Goal: Information Seeking & Learning: Learn about a topic

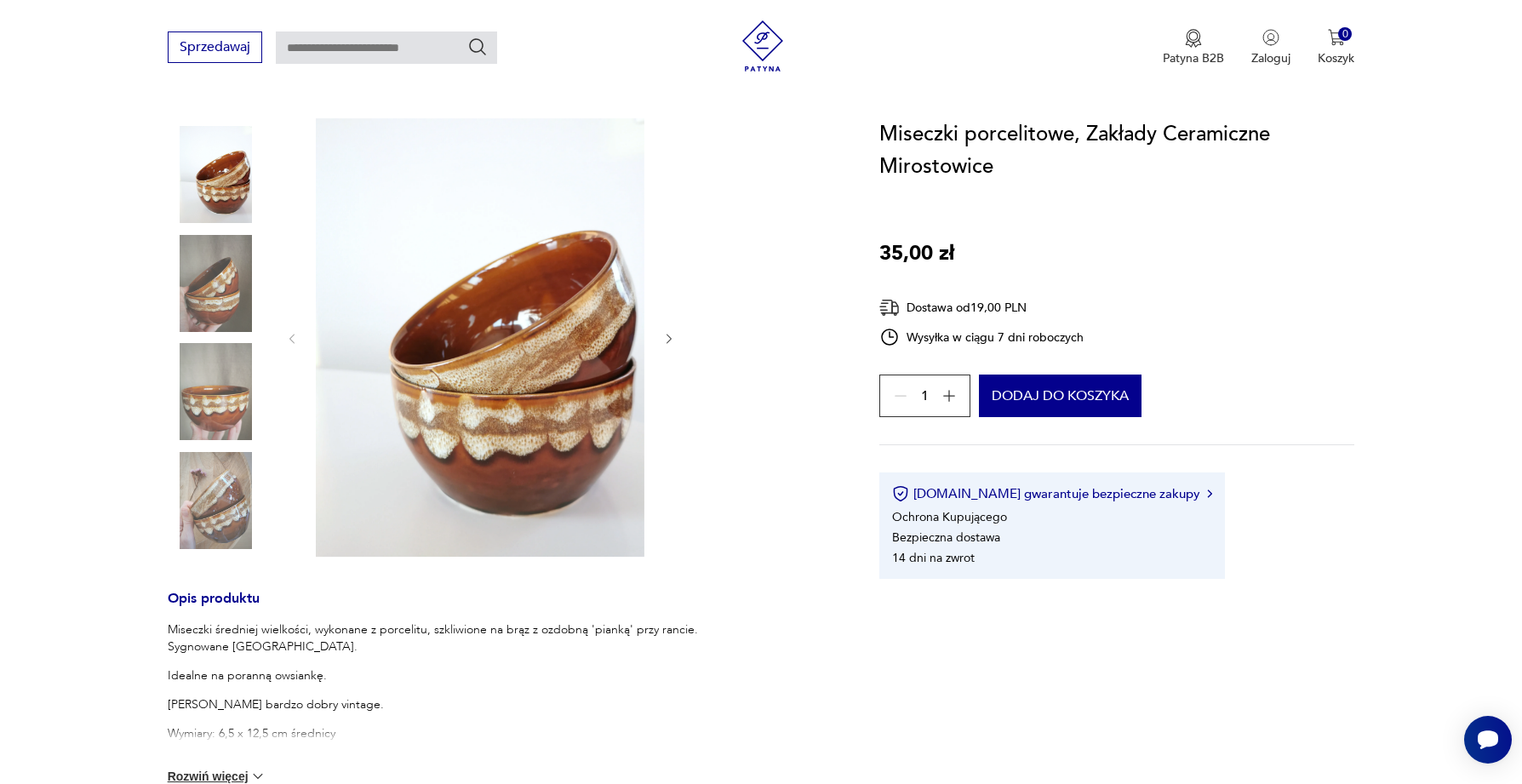
scroll to position [166, 0]
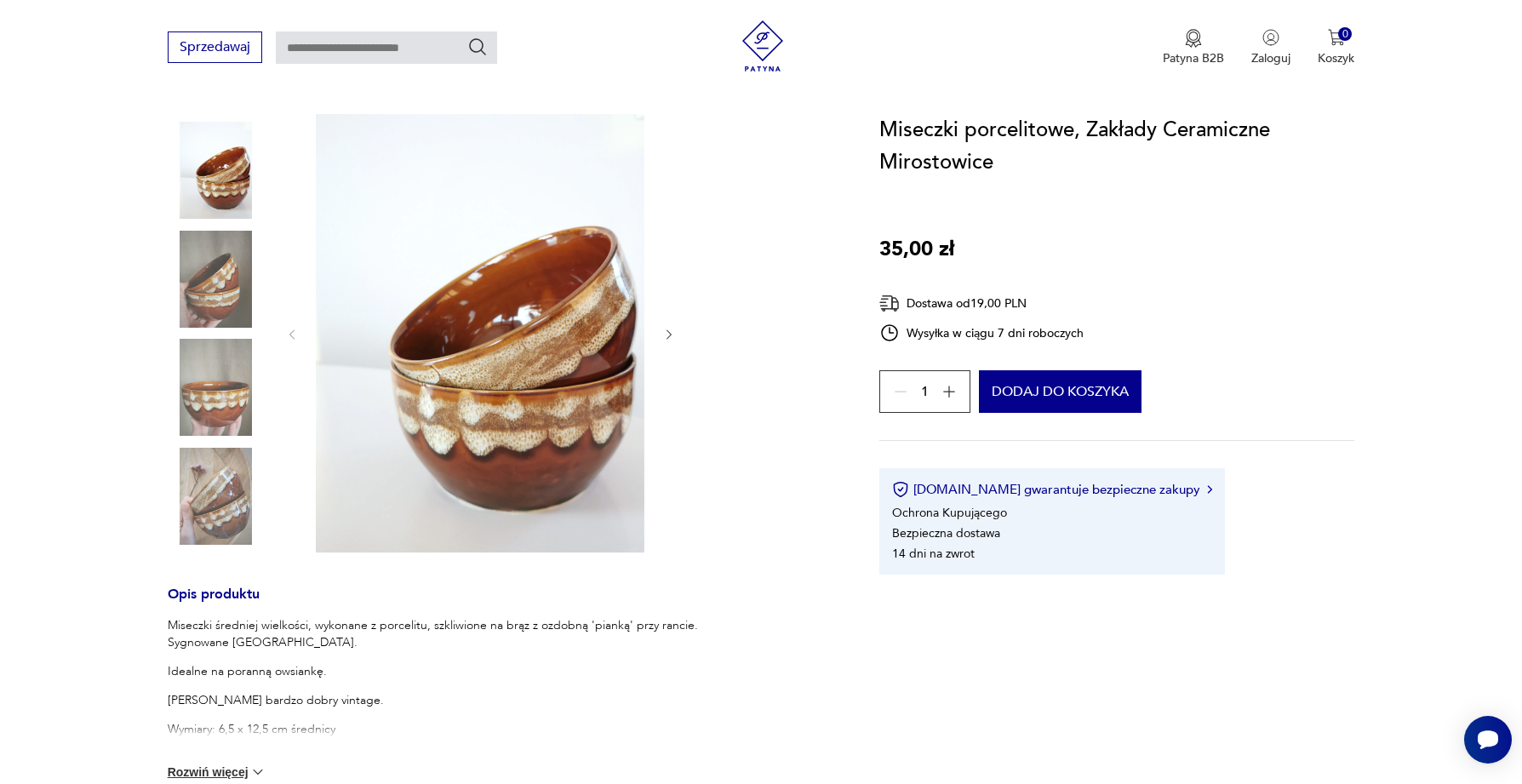
click at [214, 176] on img at bounding box center [215, 170] width 97 height 97
click at [214, 252] on img at bounding box center [215, 279] width 97 height 97
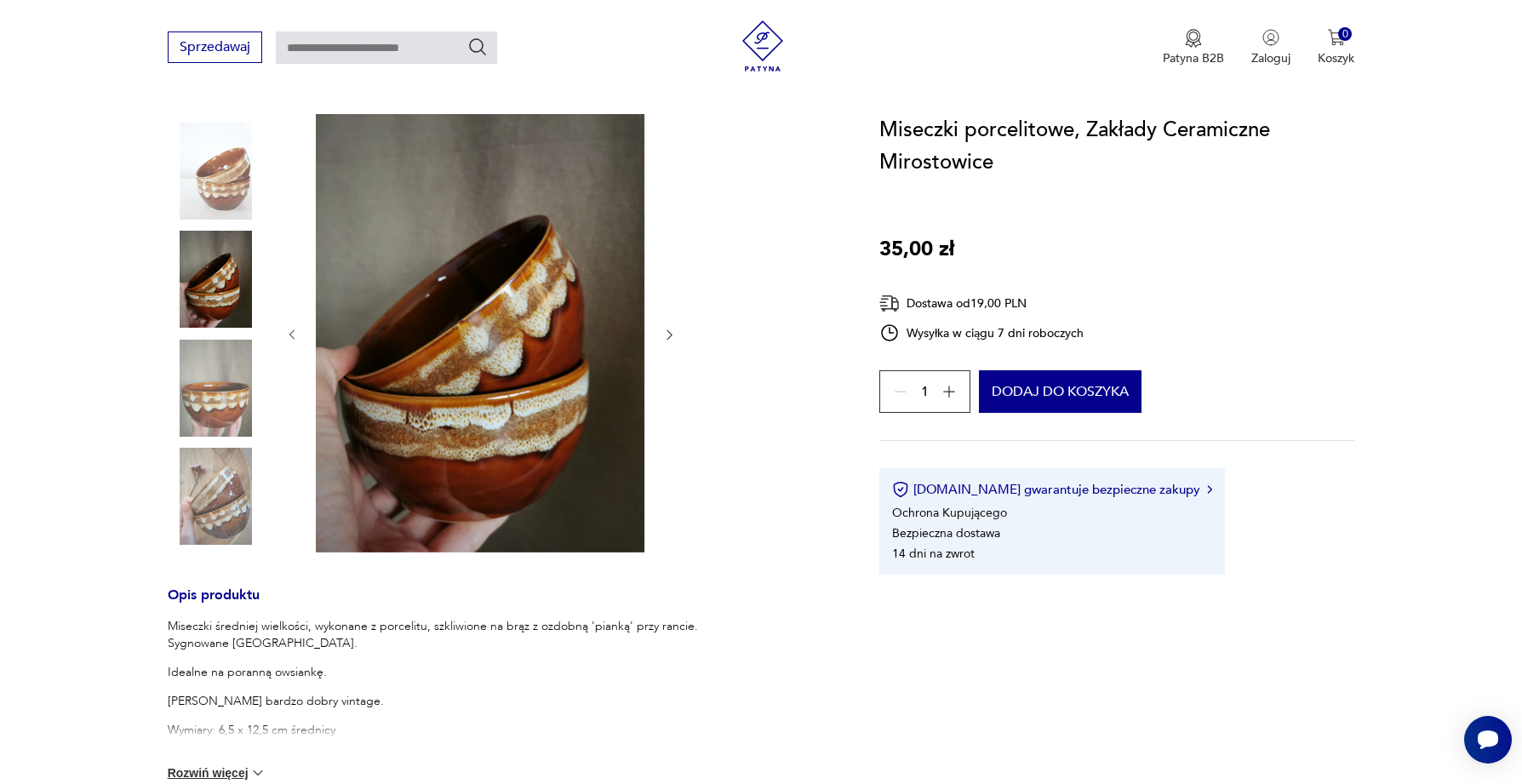
click at [217, 379] on img at bounding box center [215, 388] width 97 height 97
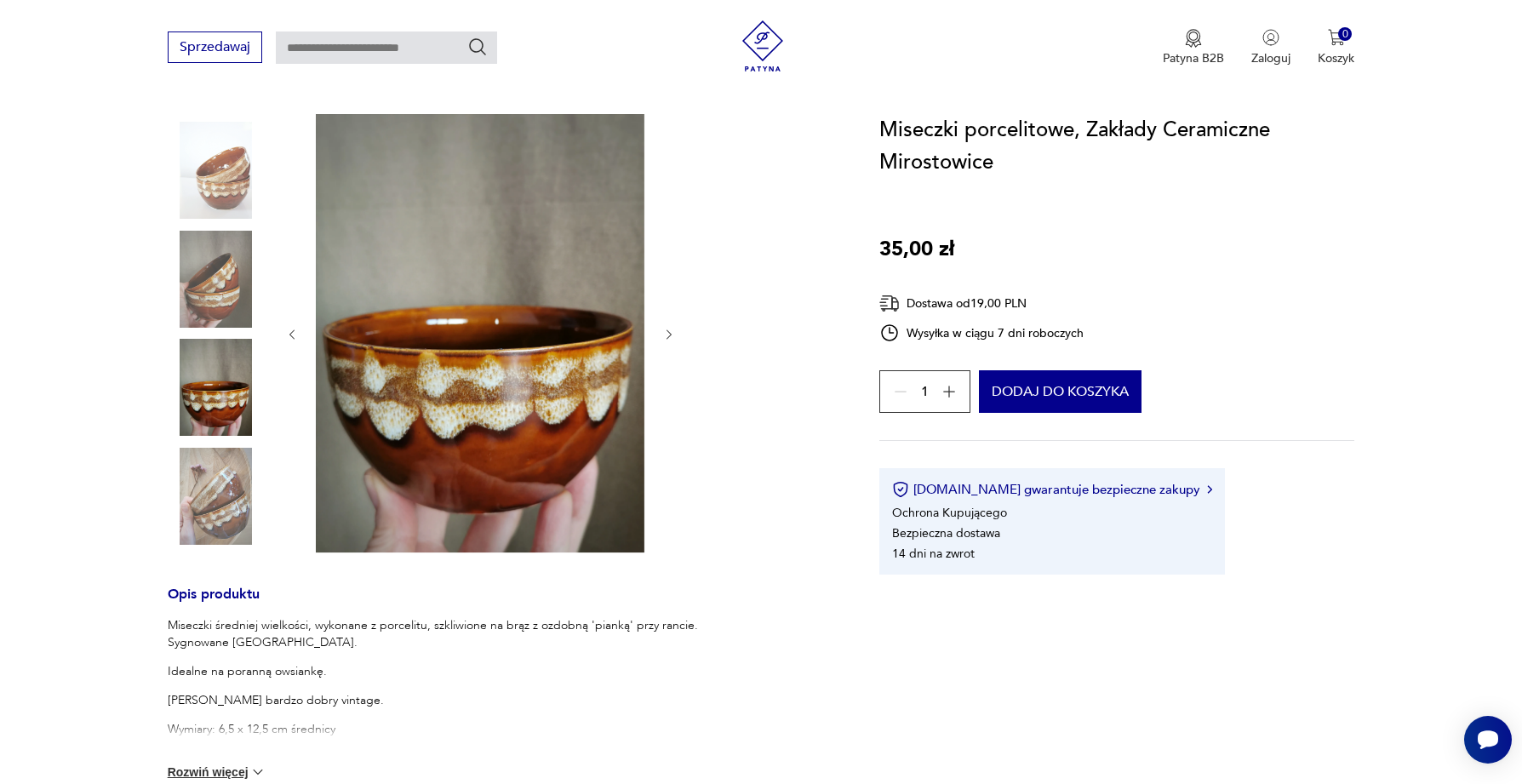
click at [222, 476] on img at bounding box center [215, 496] width 97 height 97
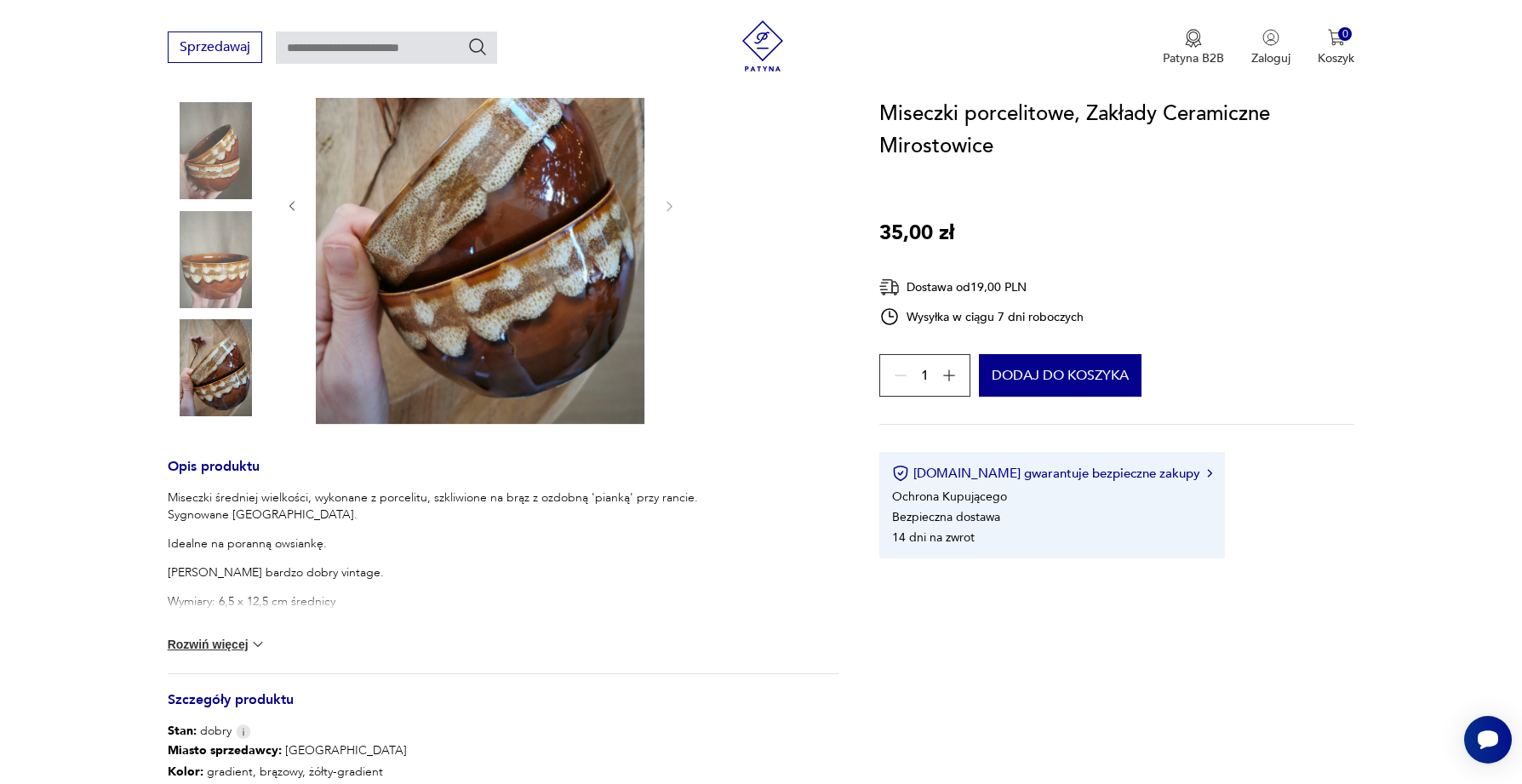
scroll to position [298, 0]
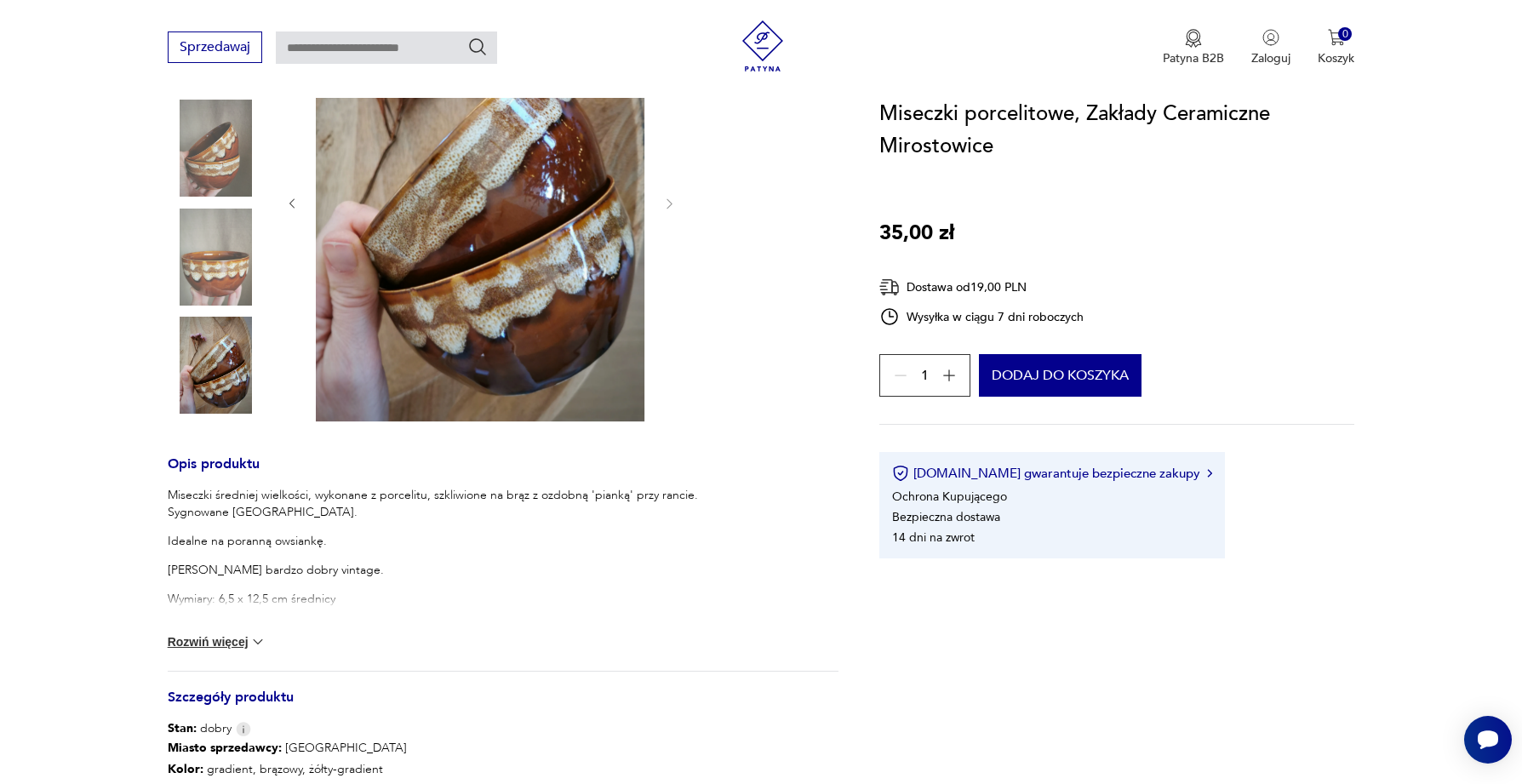
click at [226, 645] on button "Rozwiń więcej" at bounding box center [216, 642] width 98 height 17
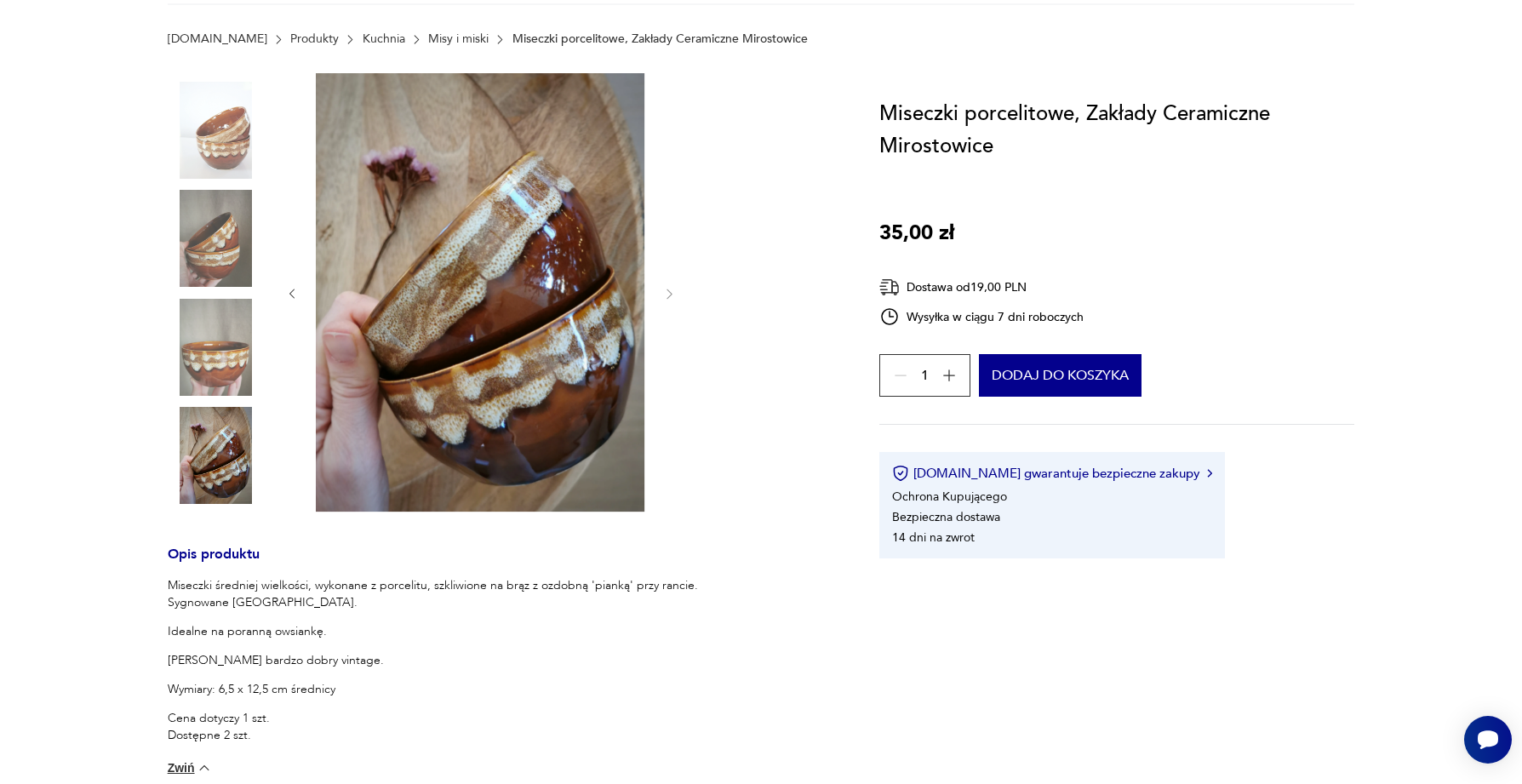
scroll to position [0, 0]
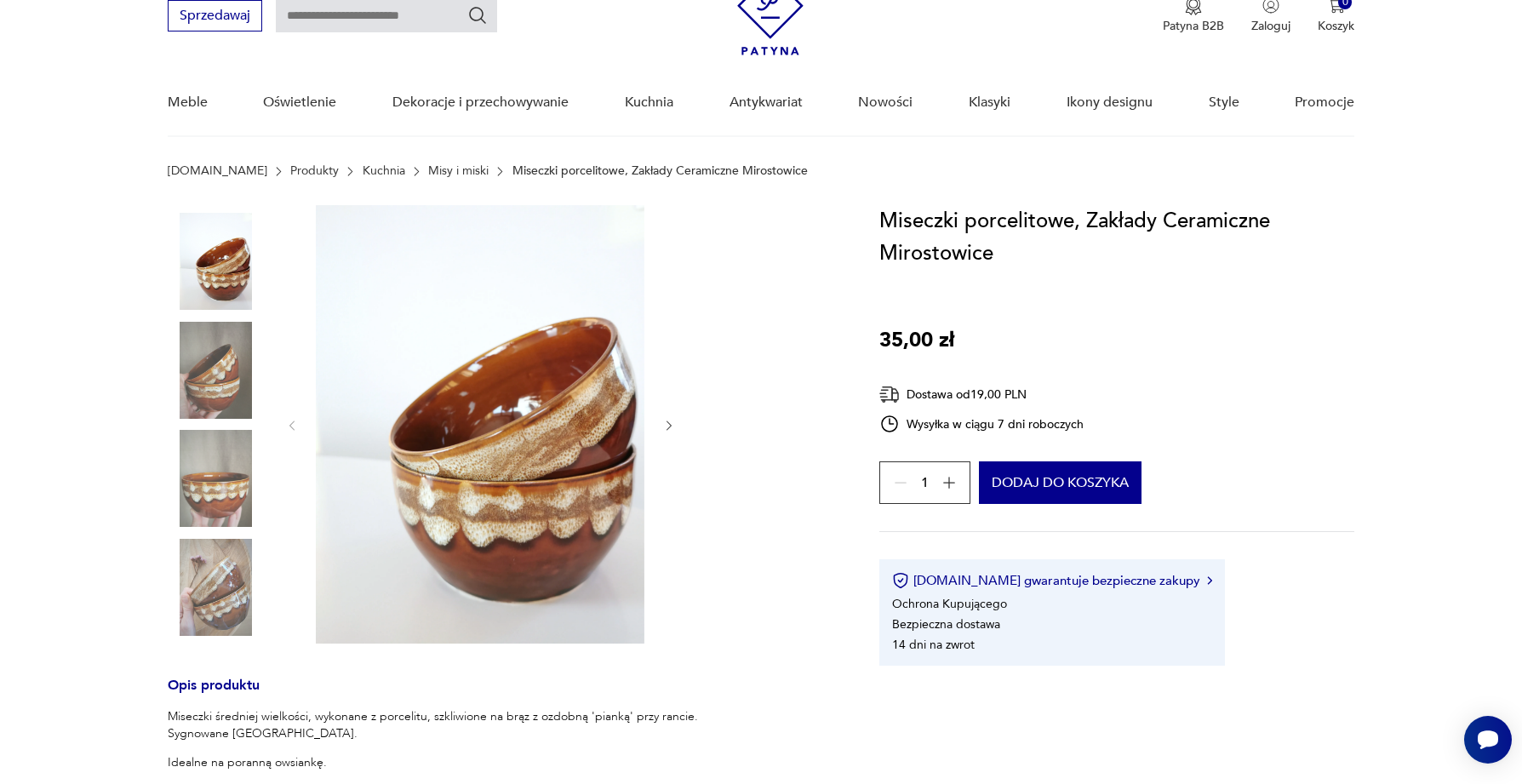
click at [236, 273] on img at bounding box center [215, 260] width 97 height 97
click at [199, 380] on img at bounding box center [215, 369] width 97 height 97
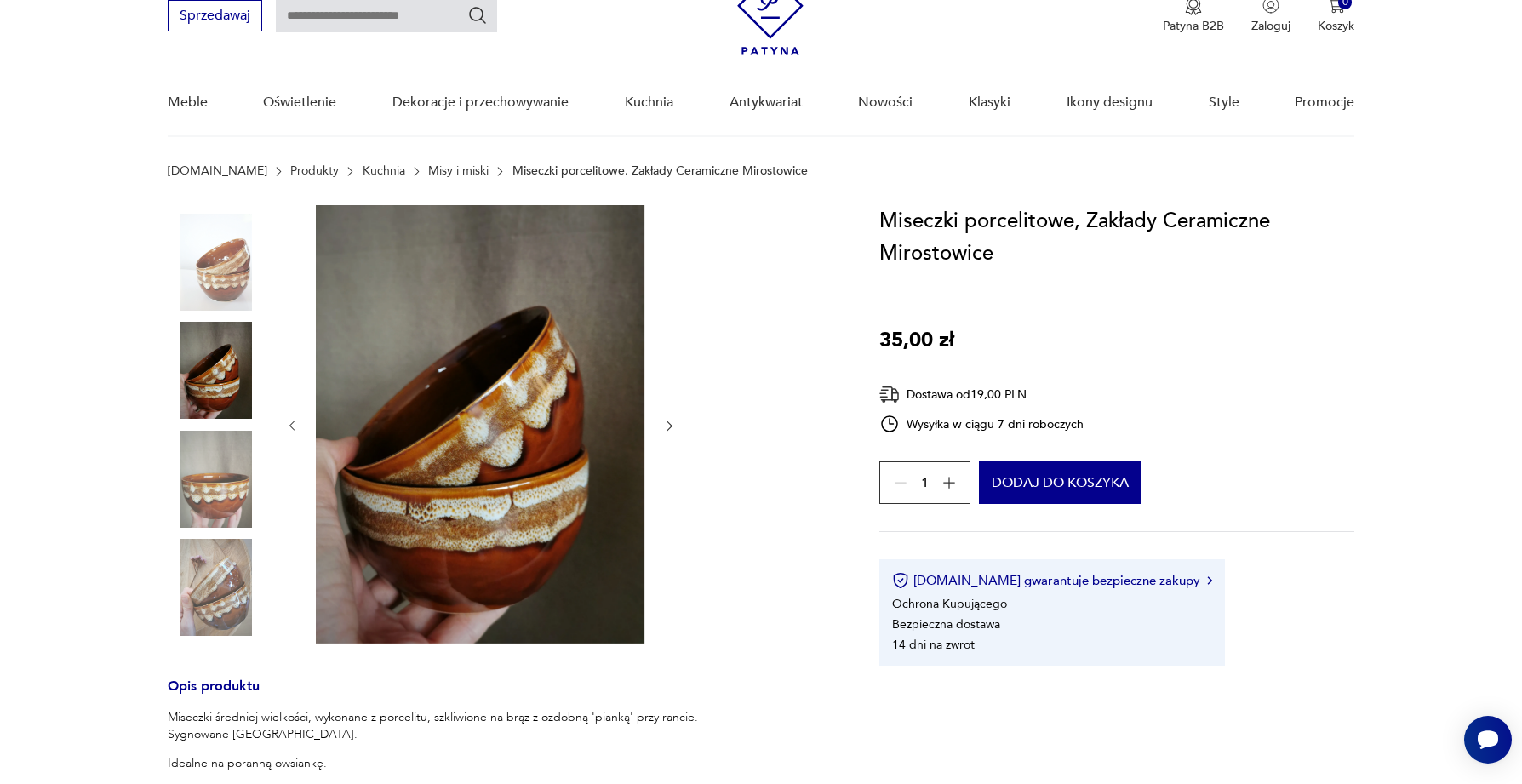
click at [200, 456] on img at bounding box center [215, 478] width 97 height 97
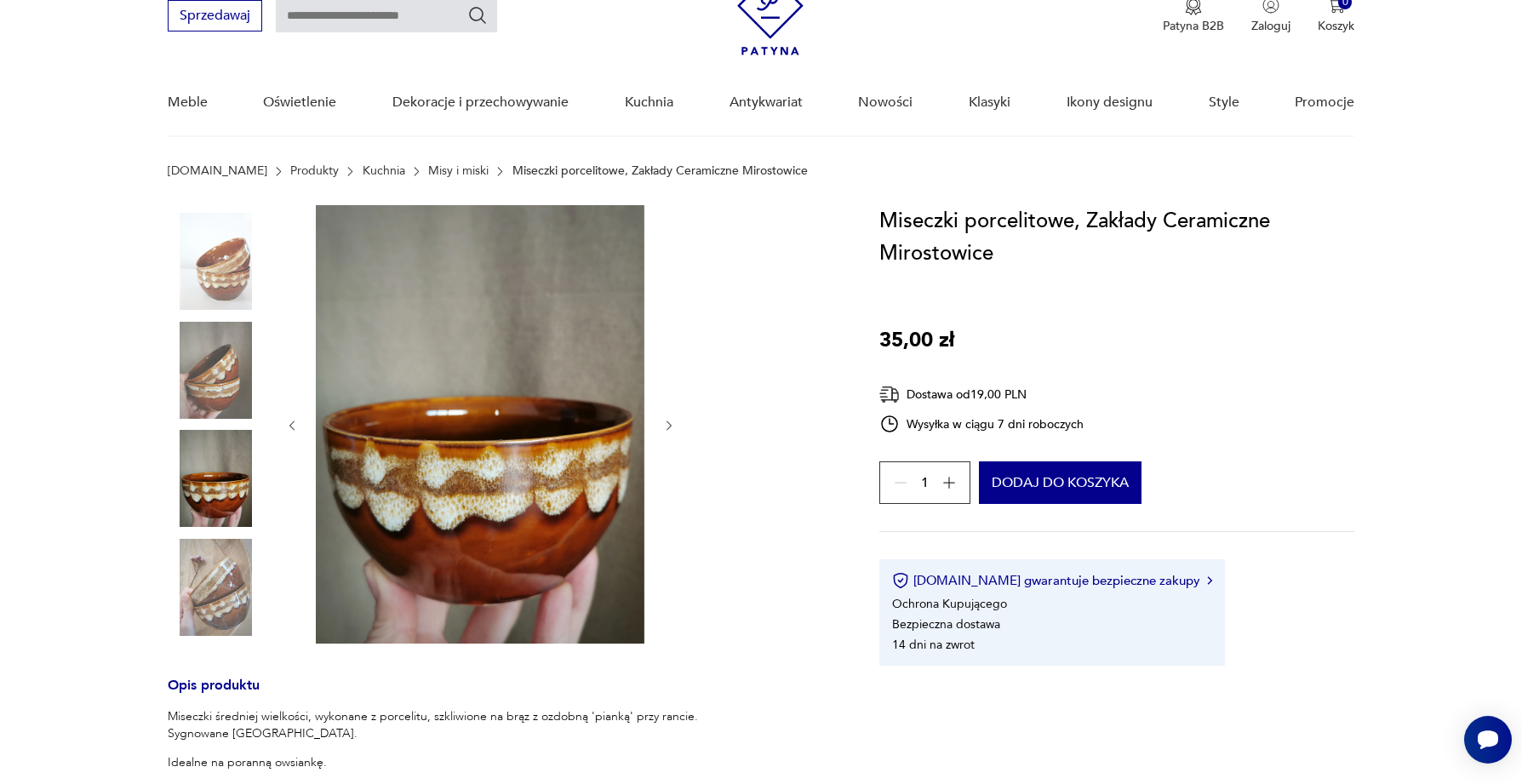
click at [227, 498] on img at bounding box center [215, 477] width 97 height 97
click at [227, 577] on img at bounding box center [215, 586] width 97 height 97
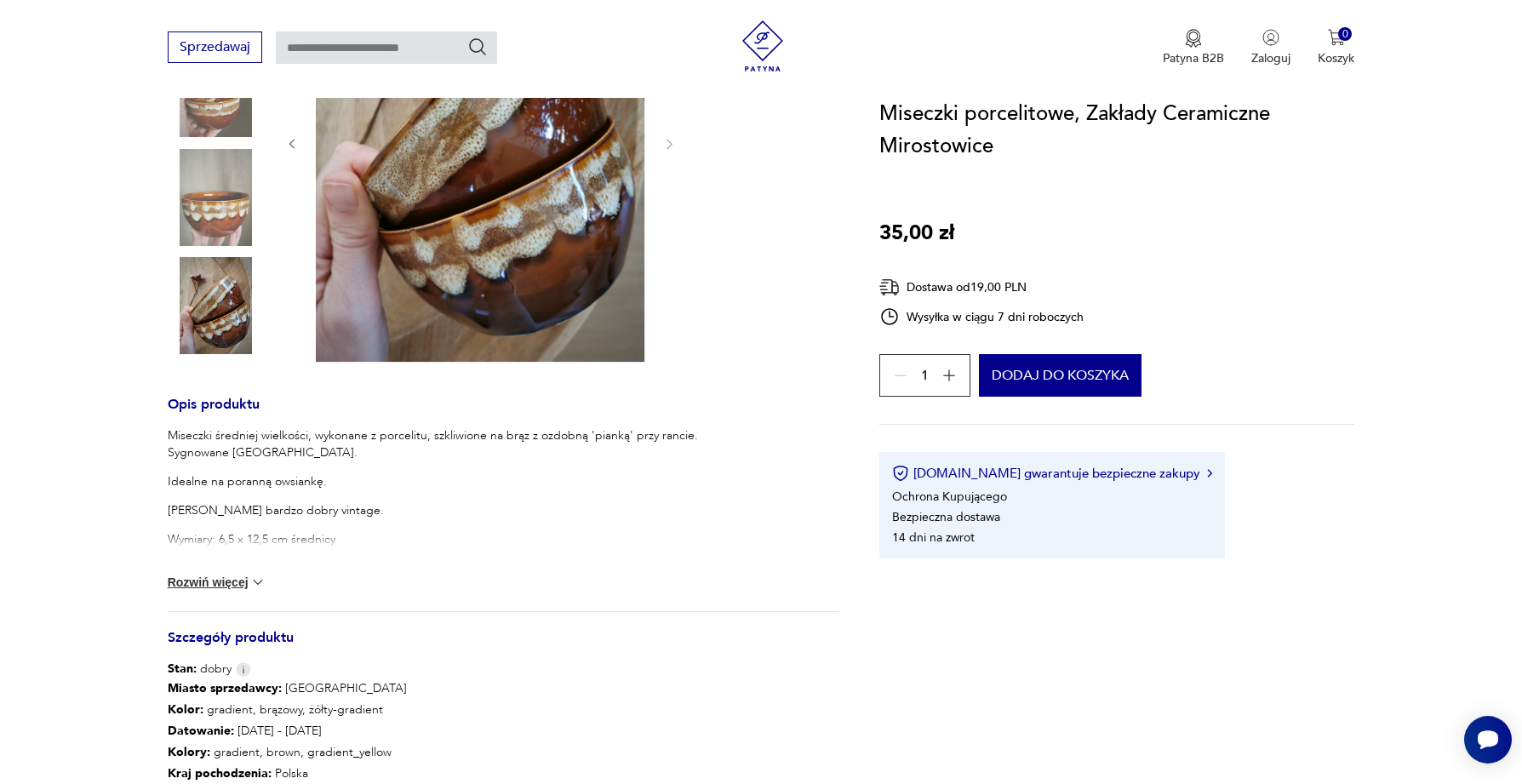
scroll to position [363, 0]
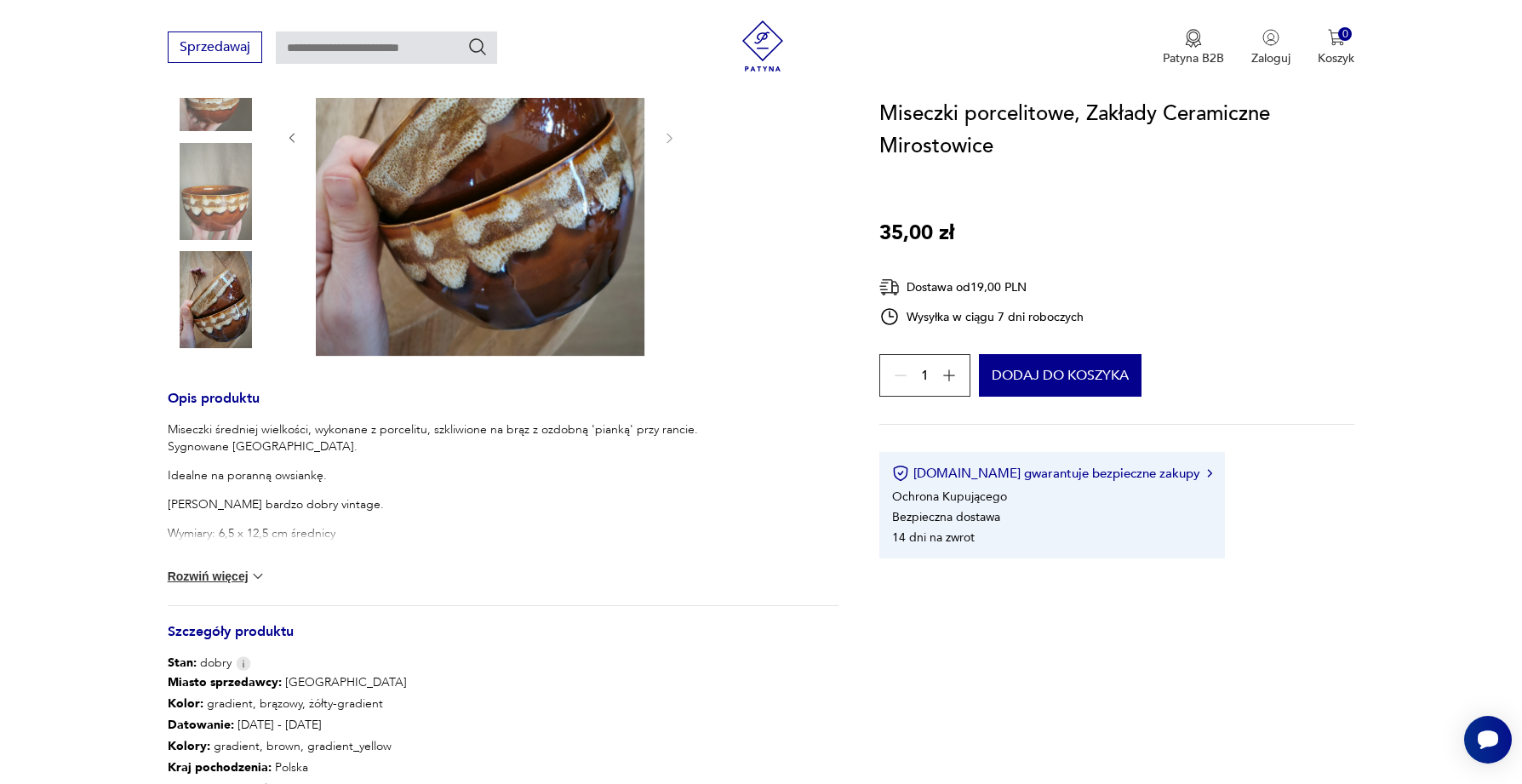
click at [234, 575] on button "Rozwiń więcej" at bounding box center [216, 577] width 98 height 17
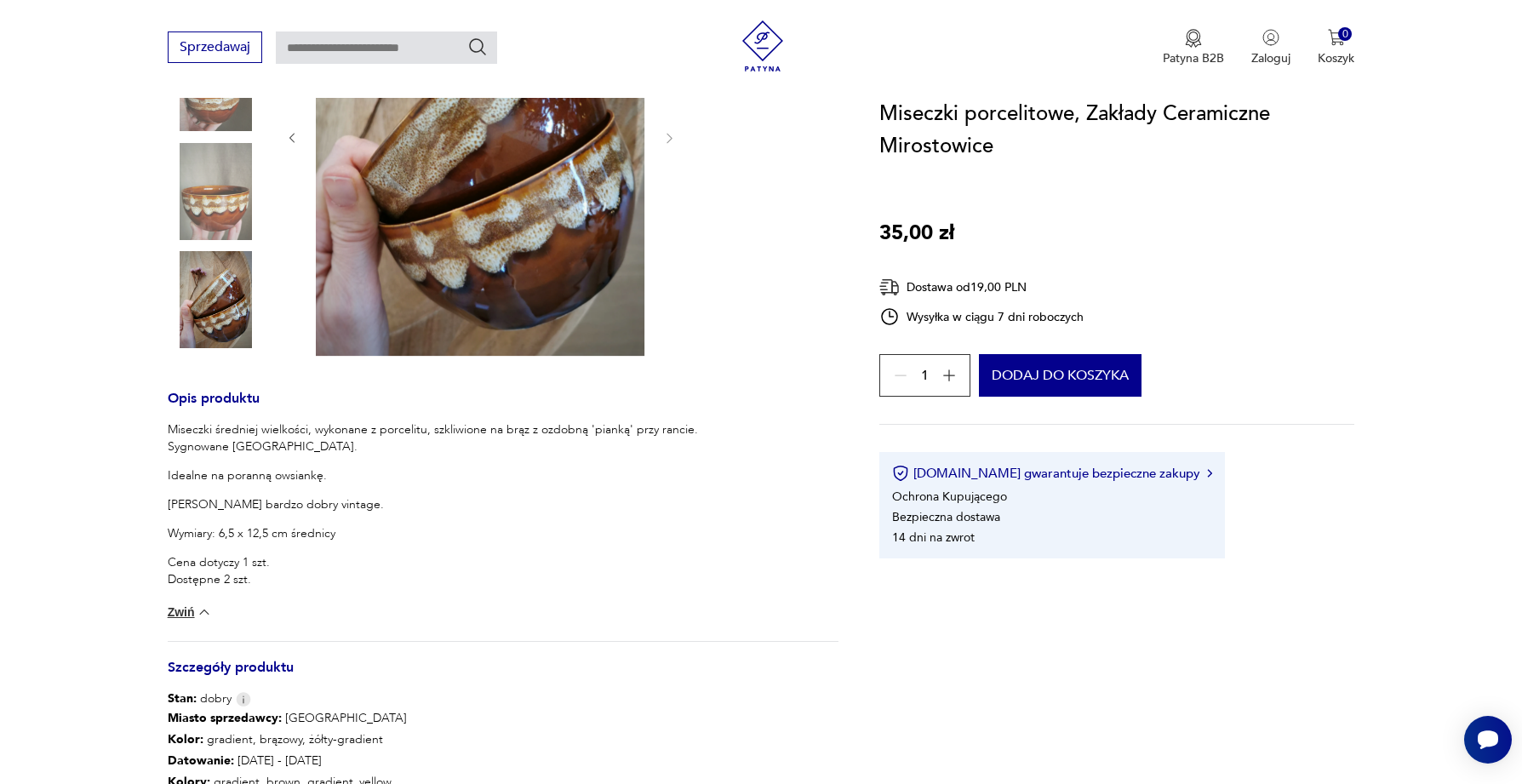
scroll to position [0, 0]
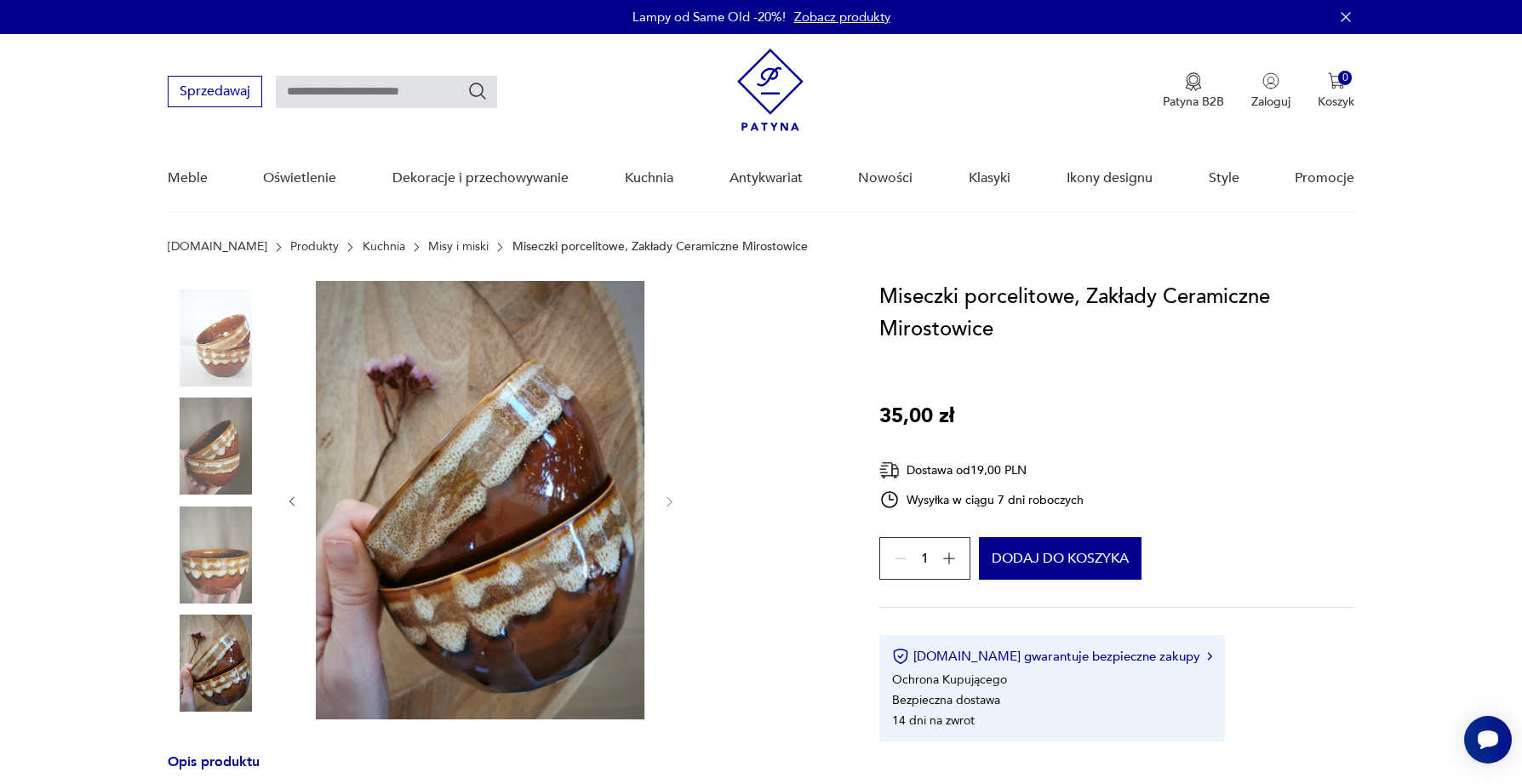
click at [207, 335] on img at bounding box center [215, 337] width 97 height 97
